Goal: Navigation & Orientation: Understand site structure

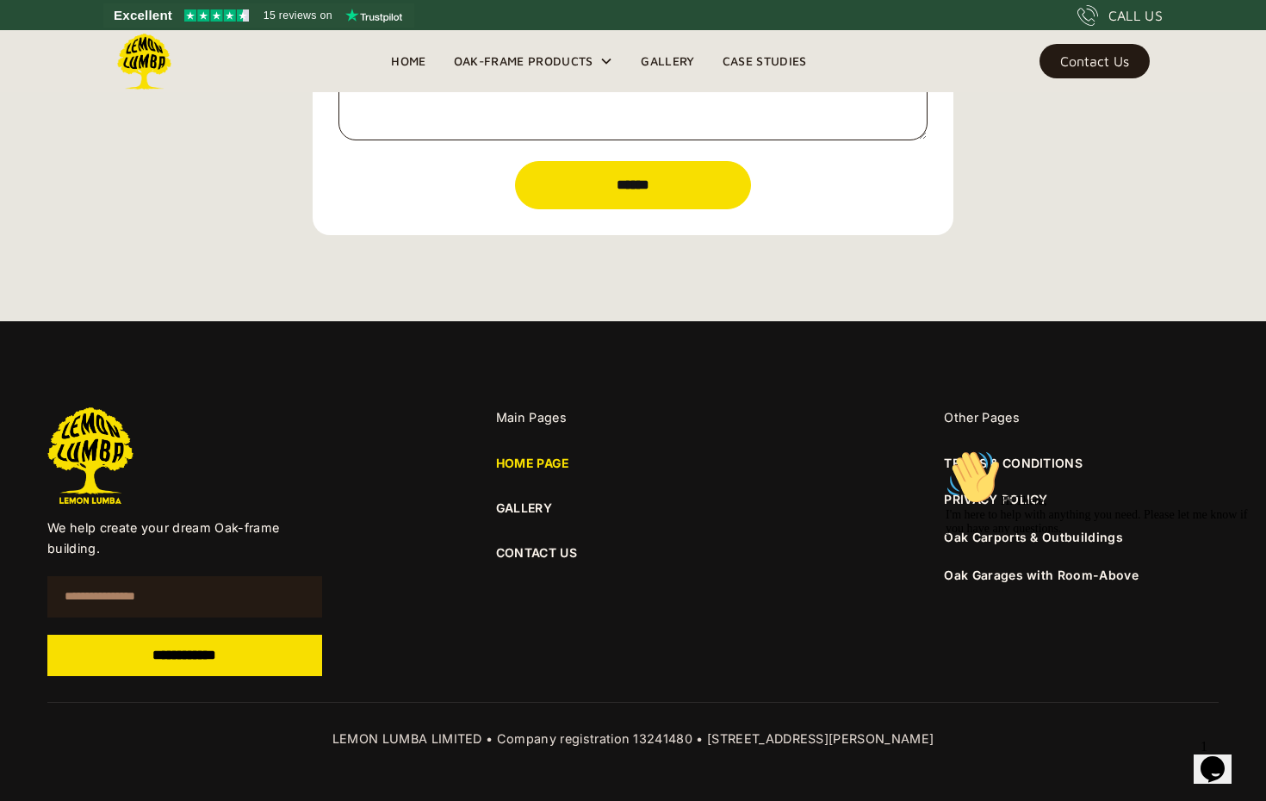
scroll to position [6171, 0]
click at [946, 450] on icon "Chat attention grabber" at bounding box center [946, 450] width 0 height 0
click at [1231, 759] on img at bounding box center [1219, 734] width 107 height 68
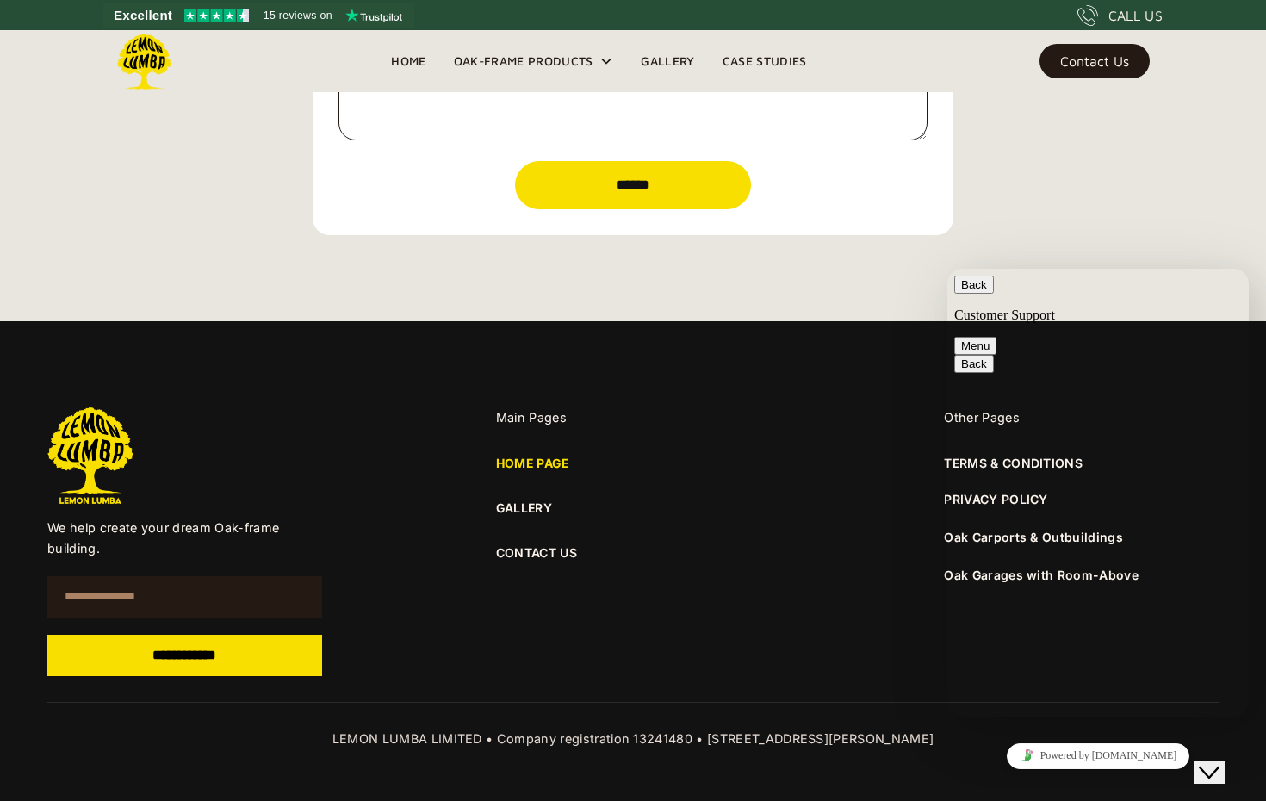
click at [1219, 762] on div "Close Chat This icon closes the chat window." at bounding box center [1209, 772] width 21 height 21
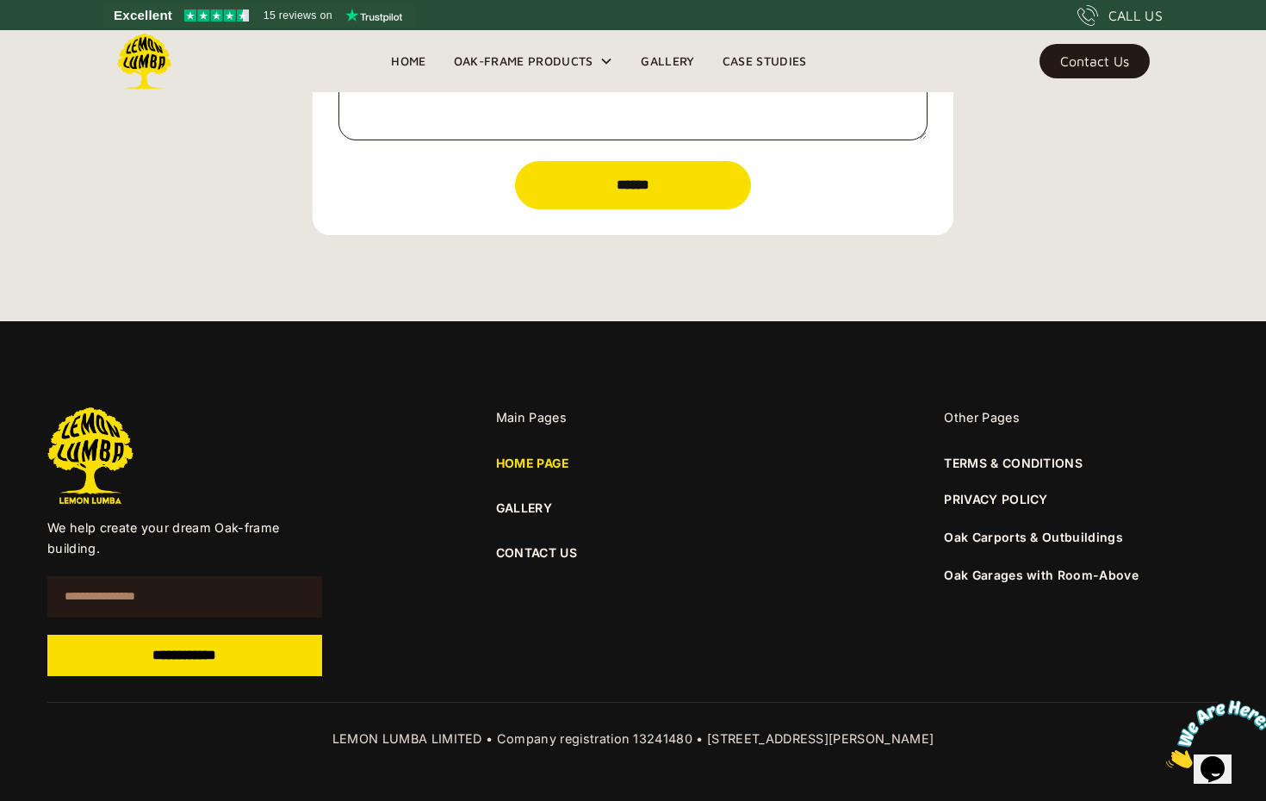
click at [69, 443] on img at bounding box center [90, 455] width 86 height 96
